Goal: Task Accomplishment & Management: Complete application form

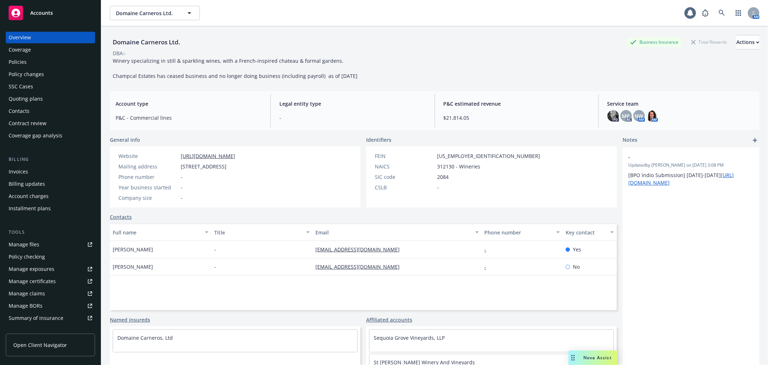
click at [50, 61] on div "Policies" at bounding box center [51, 62] width 84 height 12
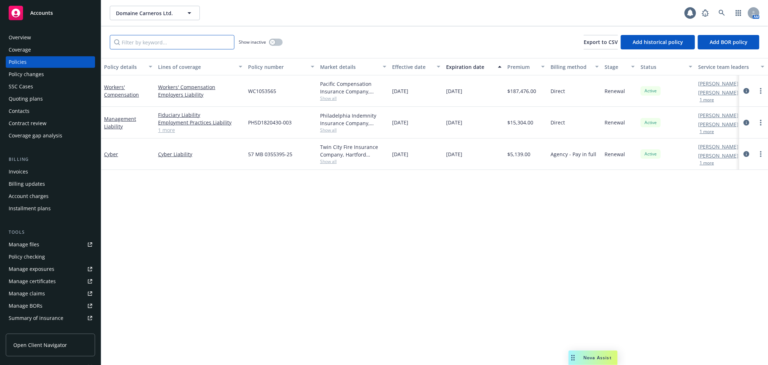
click at [127, 40] on input "Filter by keyword..." at bounding box center [172, 42] width 125 height 14
paste input "CW60125"
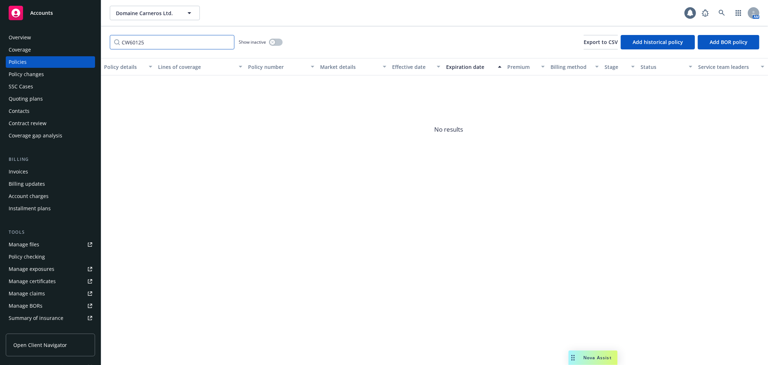
click at [127, 40] on input "CW60125" at bounding box center [172, 42] width 125 height 14
type input "1"
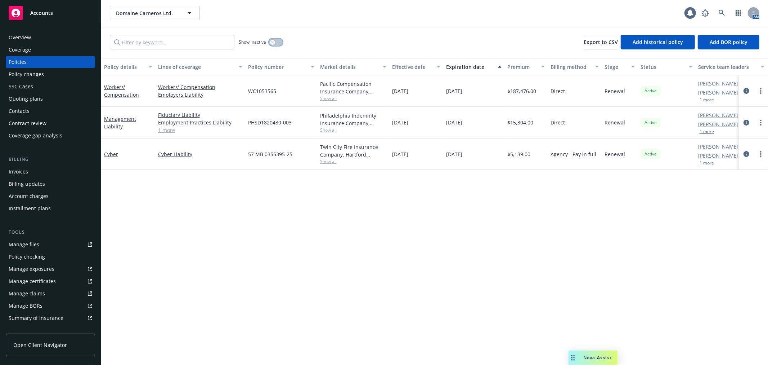
click at [276, 43] on button "button" at bounding box center [276, 42] width 14 height 7
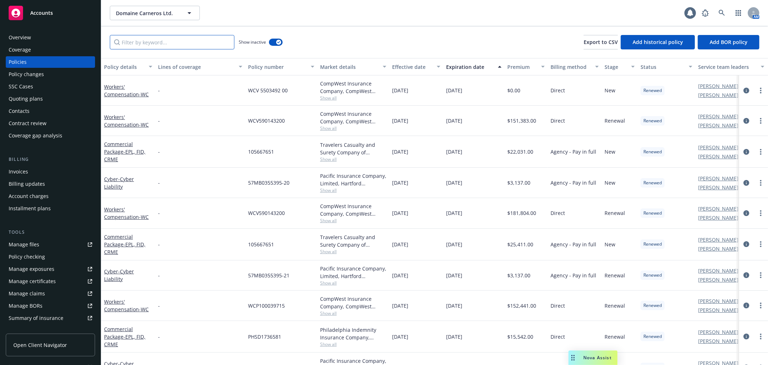
click at [196, 43] on input "Filter by keyword..." at bounding box center [172, 42] width 125 height 14
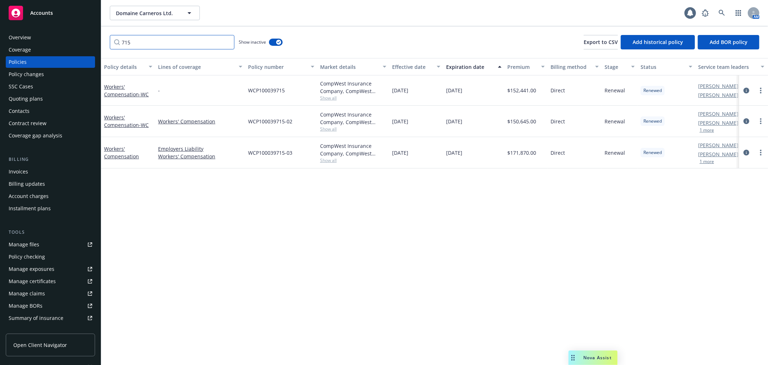
type input "715"
click at [722, 9] on link at bounding box center [722, 13] width 14 height 14
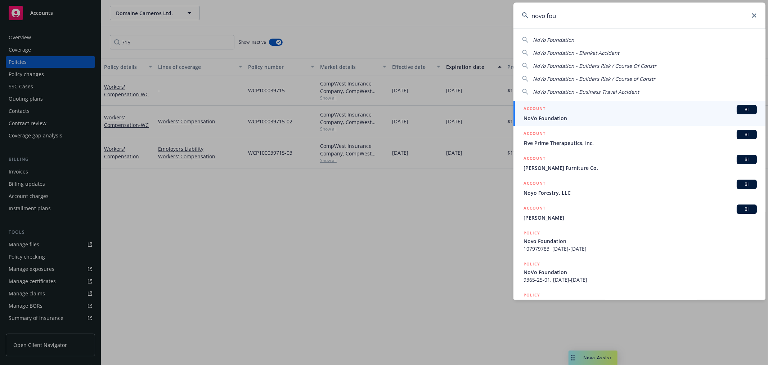
type input "novo fou"
click at [552, 110] on div "ACCOUNT BI" at bounding box center [640, 109] width 233 height 9
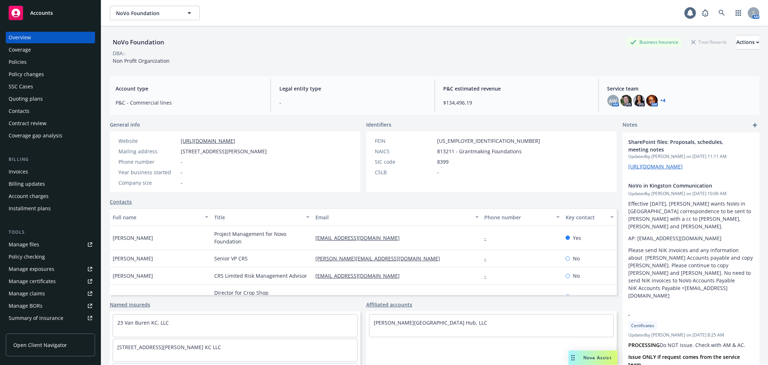
click at [57, 98] on div "Quoting plans" at bounding box center [51, 99] width 84 height 12
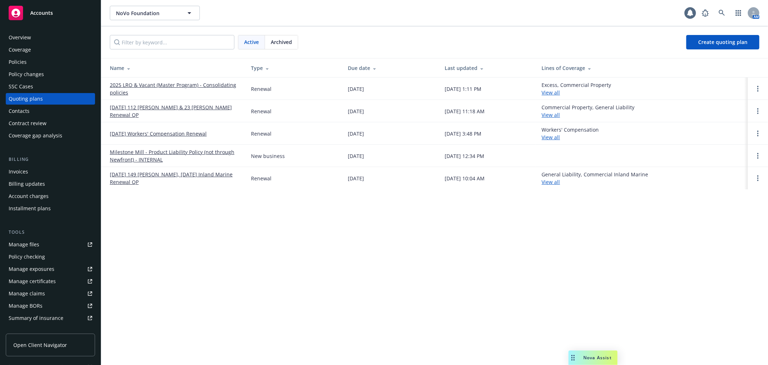
click at [211, 84] on link "2025 LRO & Vacant (Master Program) - Consolidating policies" at bounding box center [175, 88] width 130 height 15
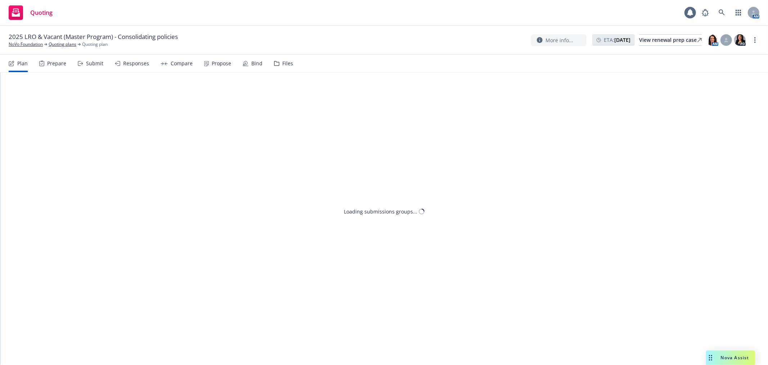
click at [89, 66] on div "Submit" at bounding box center [91, 63] width 26 height 17
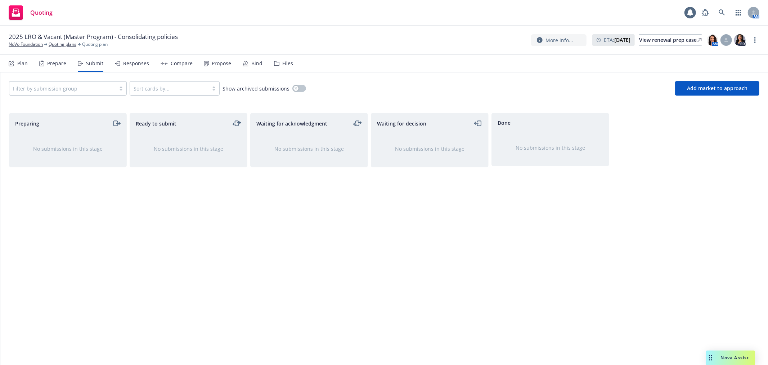
click at [9, 64] on icon at bounding box center [12, 64] width 6 height 6
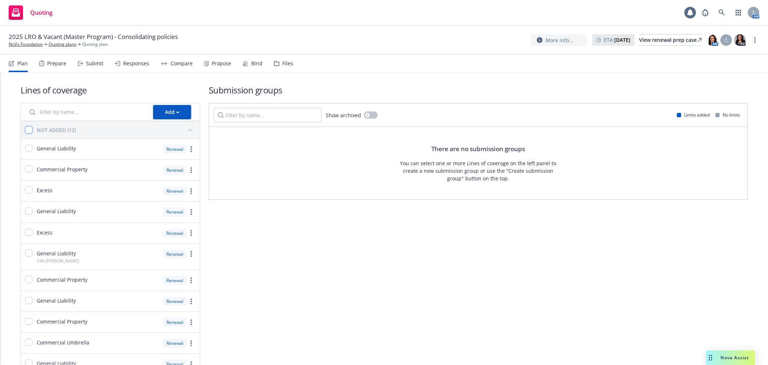
click at [29, 127] on input "checkbox" at bounding box center [28, 129] width 7 height 7
checkbox input "true"
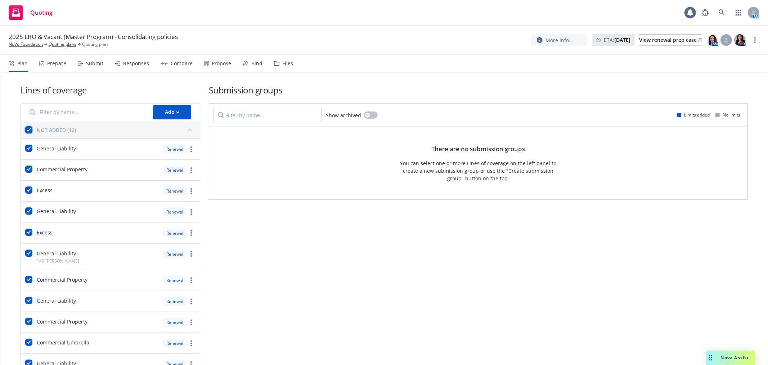
checkbox input "true"
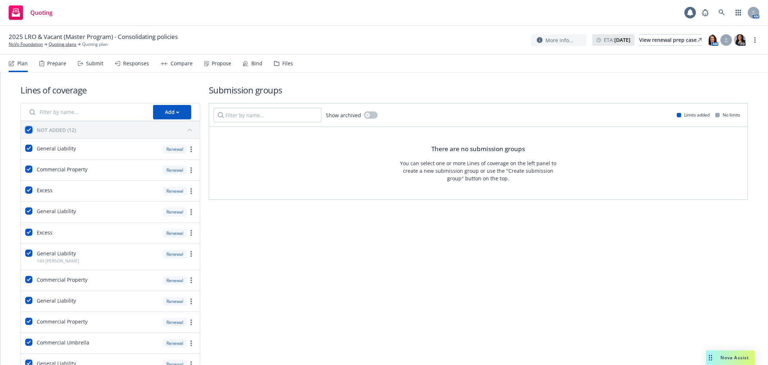
checkbox input "true"
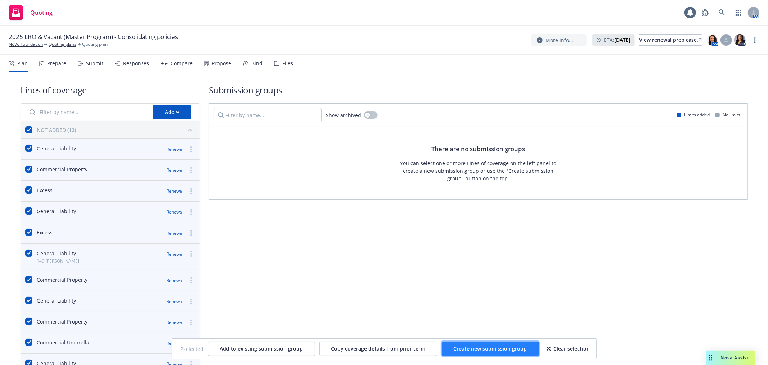
click at [496, 343] on button "Create new submission group" at bounding box center [490, 348] width 97 height 14
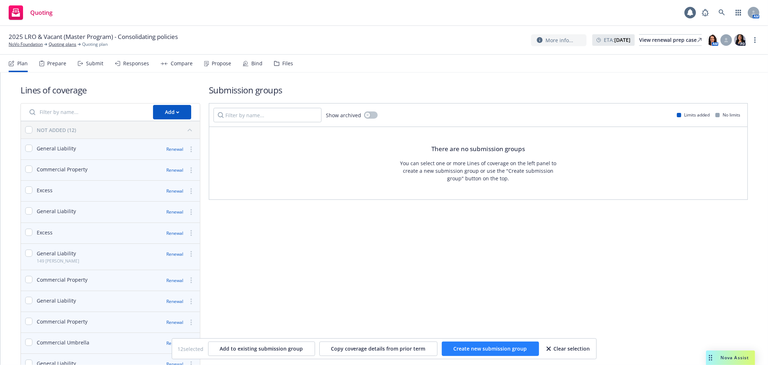
checkbox input "false"
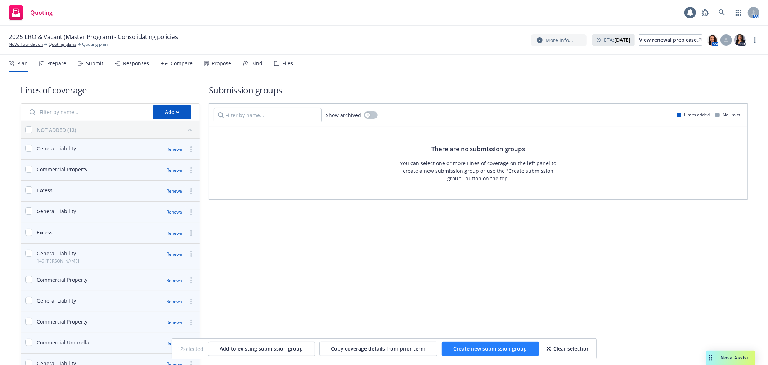
checkbox input "false"
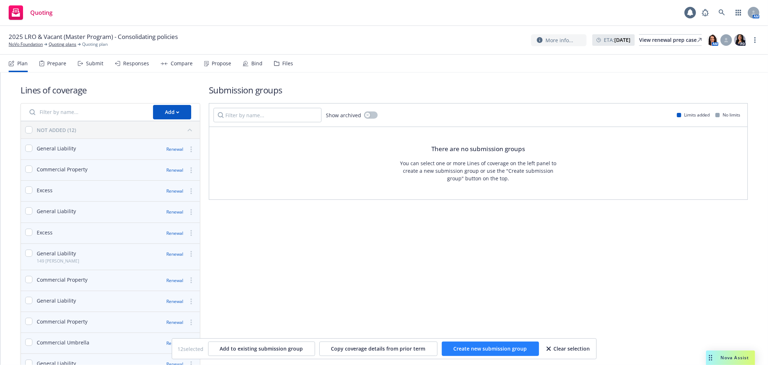
checkbox input "false"
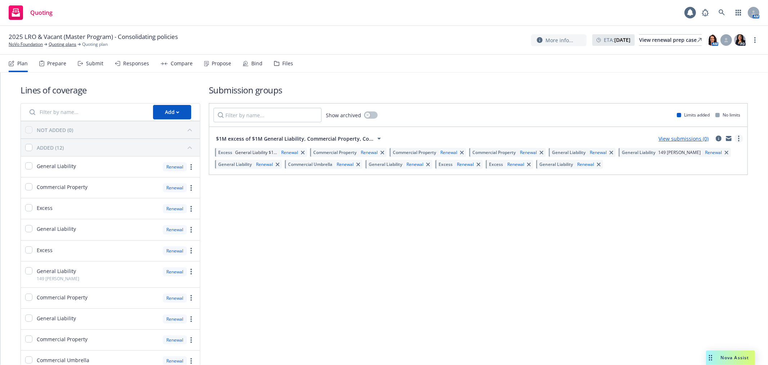
click at [739, 141] on icon "more" at bounding box center [739, 138] width 1 height 6
click at [718, 201] on span "Add market to approach" at bounding box center [699, 199] width 76 height 7
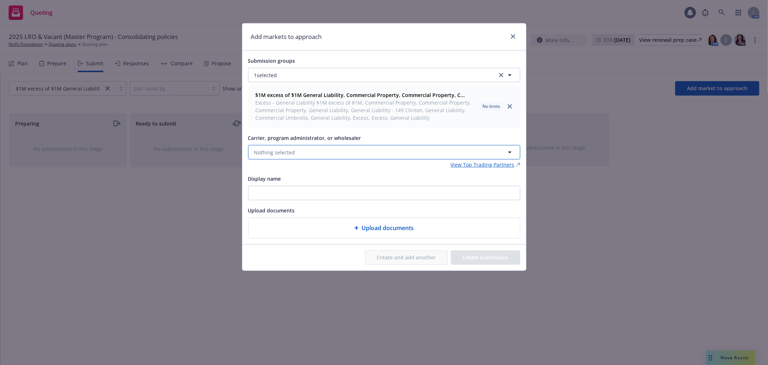
click at [293, 155] on span "Nothing selected" at bounding box center [274, 152] width 41 height 8
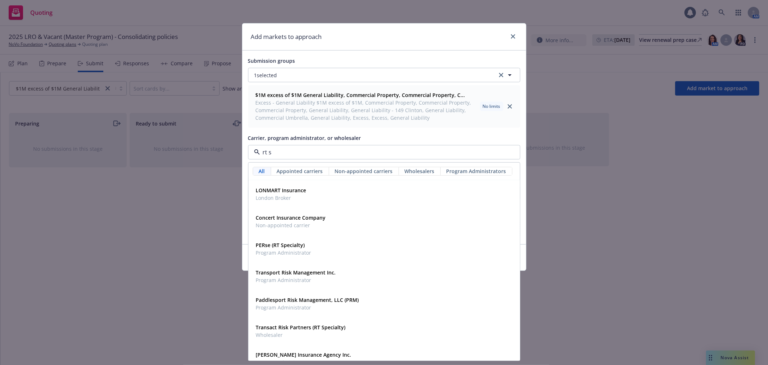
type input "rt sp"
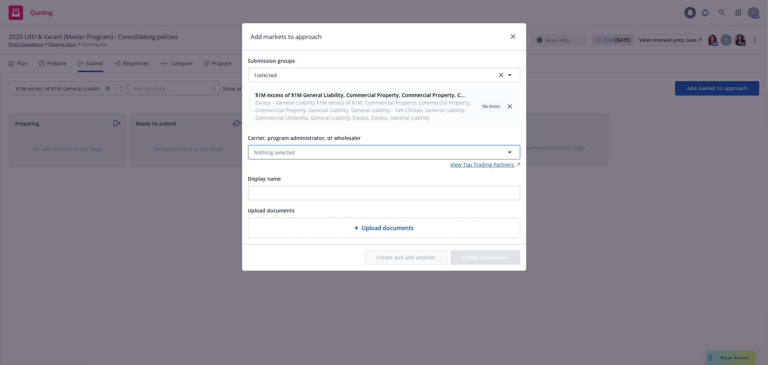
click at [321, 150] on button "Nothing selected" at bounding box center [384, 152] width 272 height 14
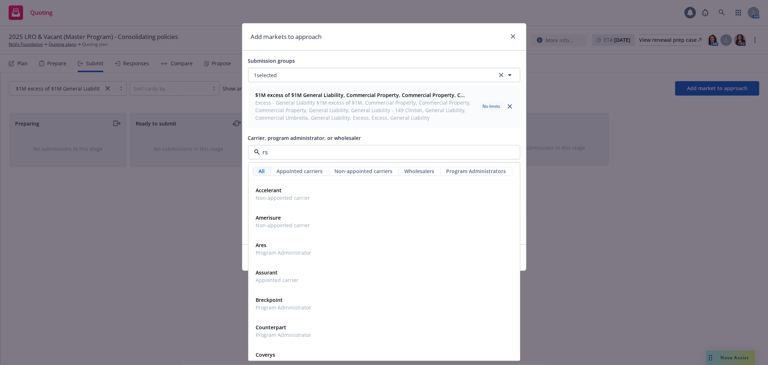
type input "rsg"
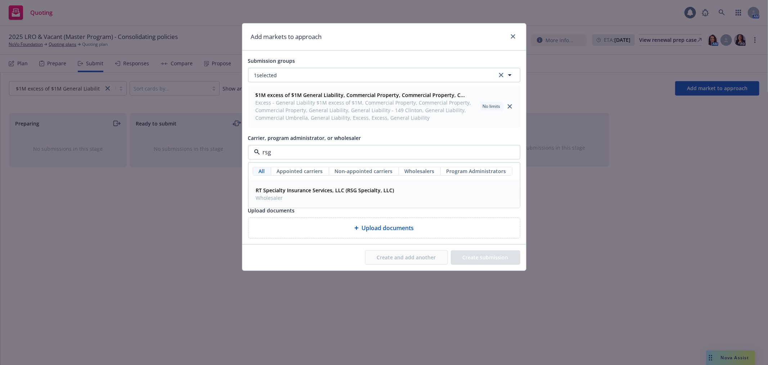
click at [325, 187] on strong "RT Specialty Insurance Services, LLC (RSG Specialty, LLC)" at bounding box center [325, 190] width 138 height 7
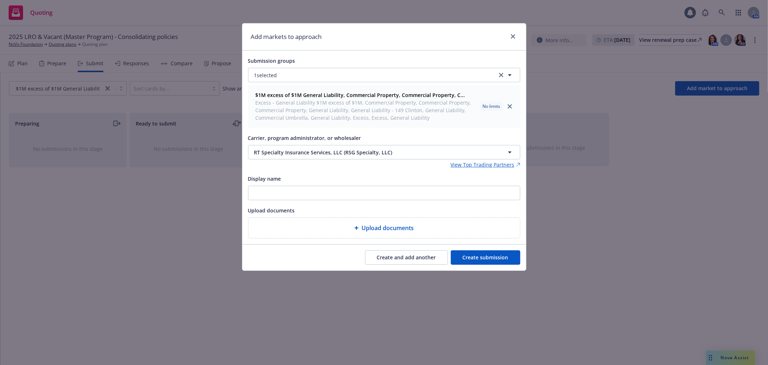
click at [489, 251] on div "Create and add another Create submission" at bounding box center [384, 257] width 284 height 26
click at [486, 253] on button "Create submission" at bounding box center [486, 257] width 70 height 14
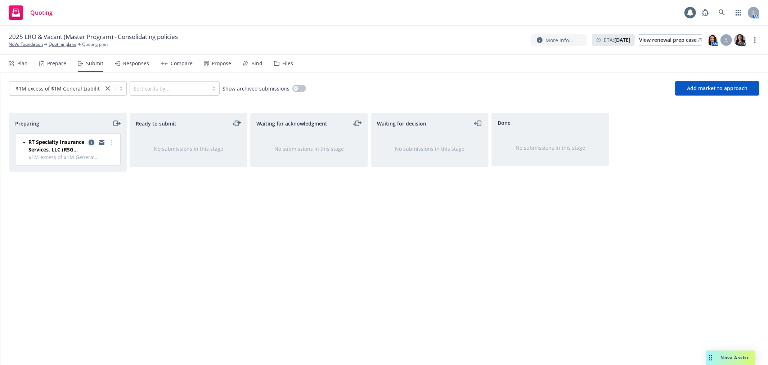
click at [89, 143] on icon "copy logging email" at bounding box center [92, 142] width 6 height 6
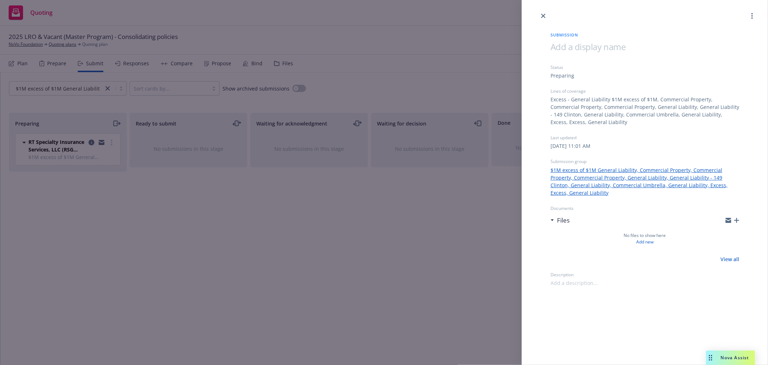
click at [729, 218] on icon "button" at bounding box center [729, 219] width 6 height 3
click at [728, 220] on icon "button" at bounding box center [729, 220] width 6 height 3
